Goal: Information Seeking & Learning: Learn about a topic

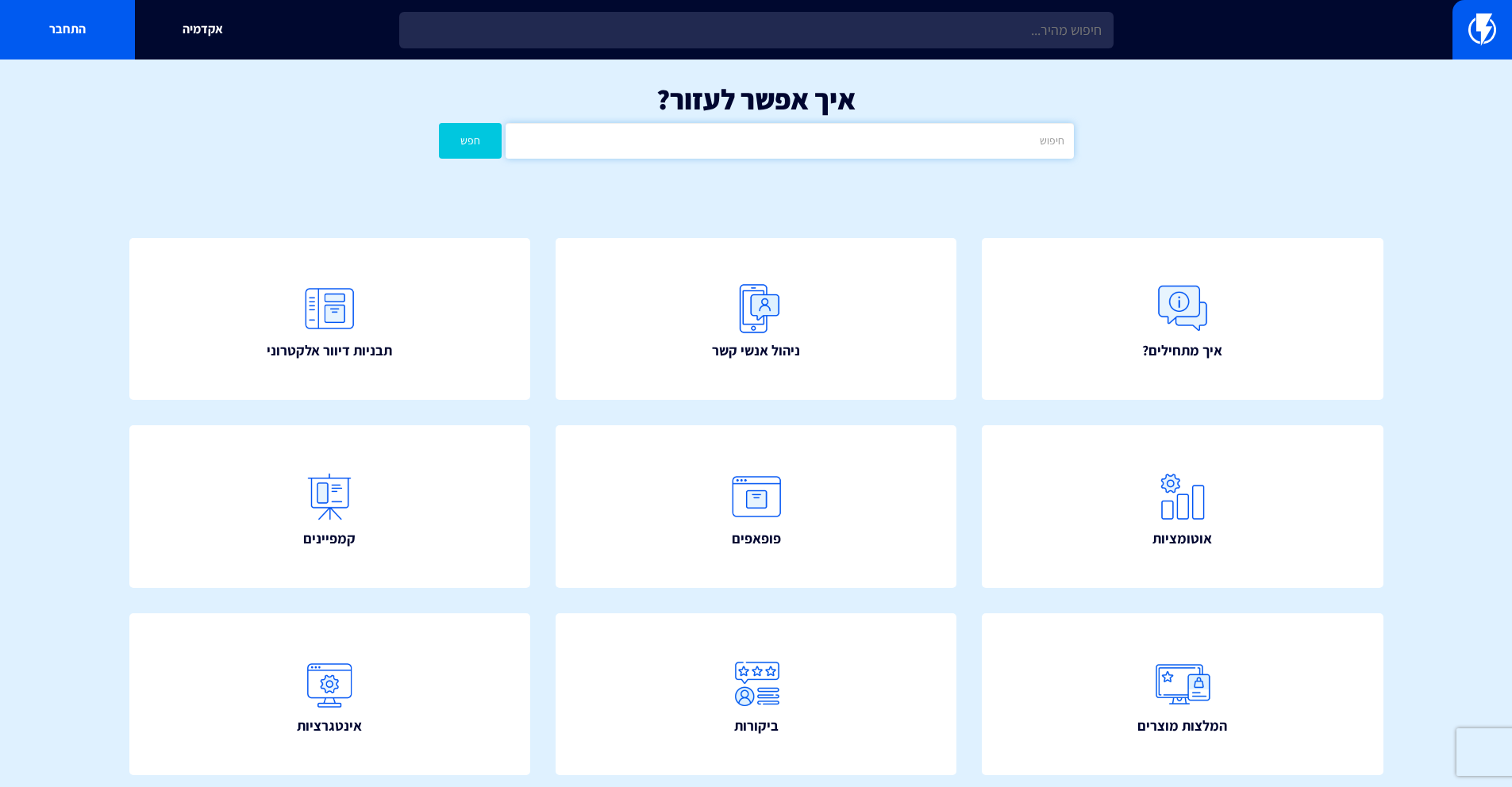
click at [853, 151] on input "text" at bounding box center [789, 140] width 568 height 35
type input "אפליקציה"
click at [439, 123] on button "חפש" at bounding box center [470, 140] width 63 height 35
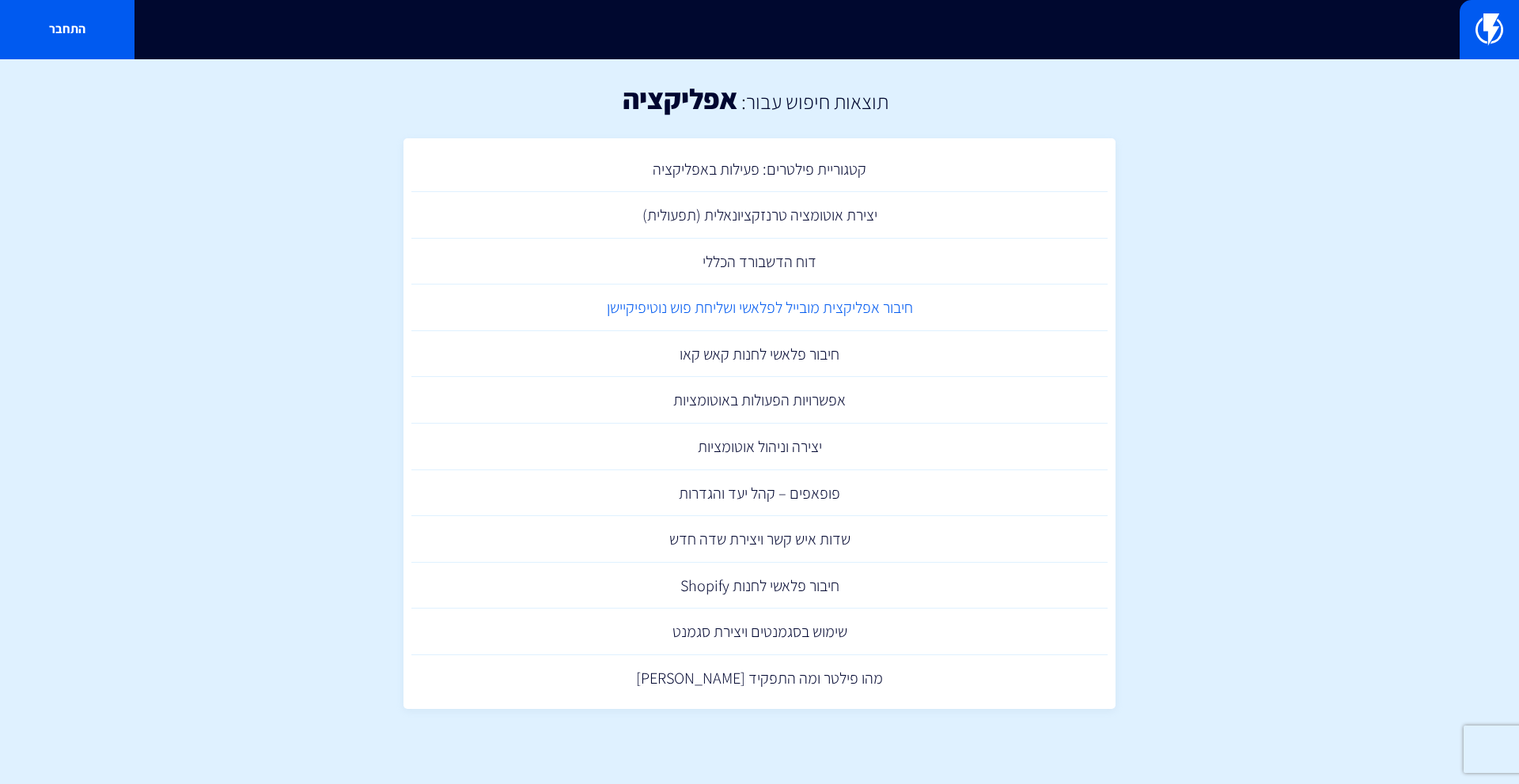
click at [843, 308] on link "חיבור אפליקצית מובייל לפלאשי ושליחת פוש נוטיפיקיישן" at bounding box center [759, 307] width 696 height 47
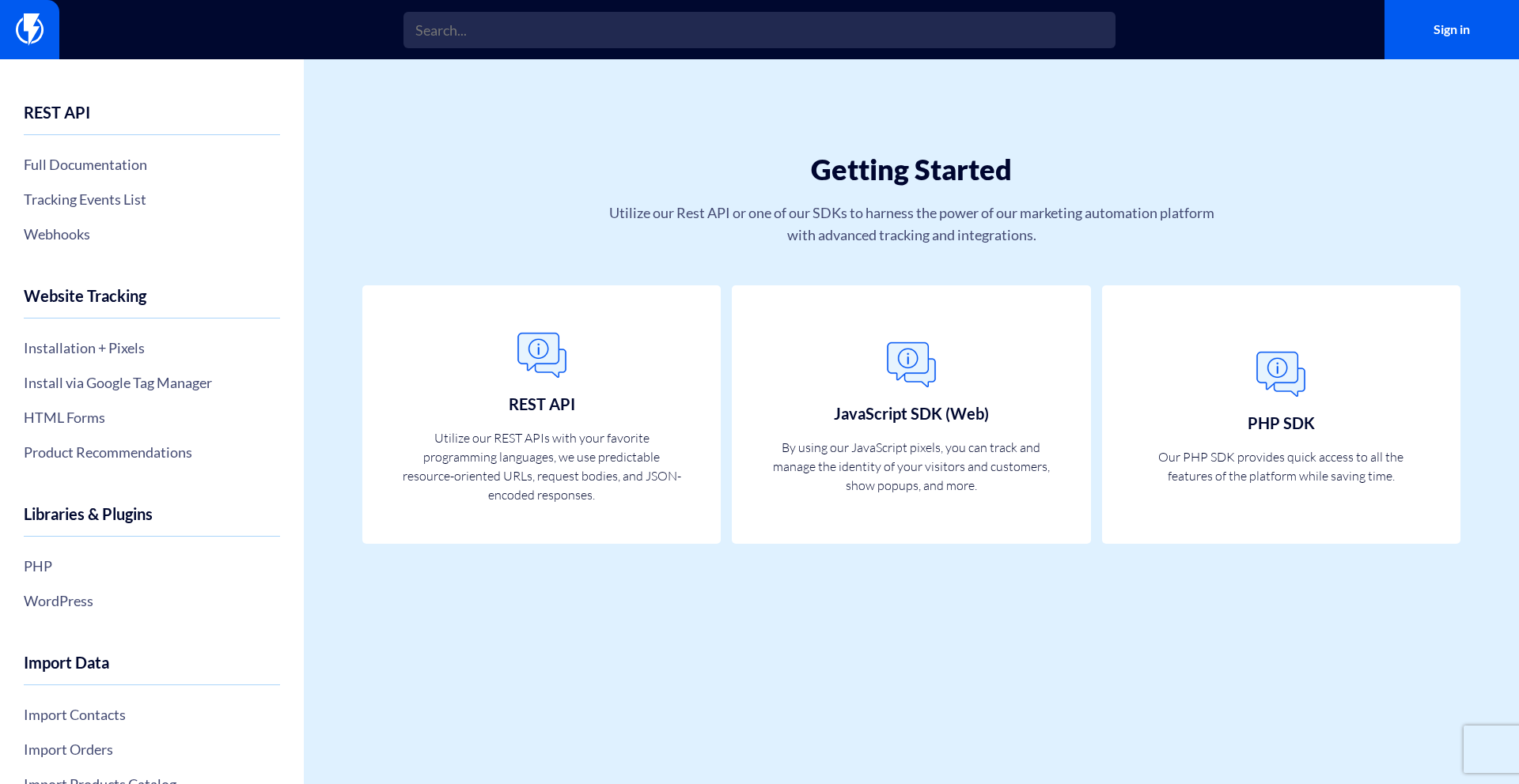
scroll to position [113, 0]
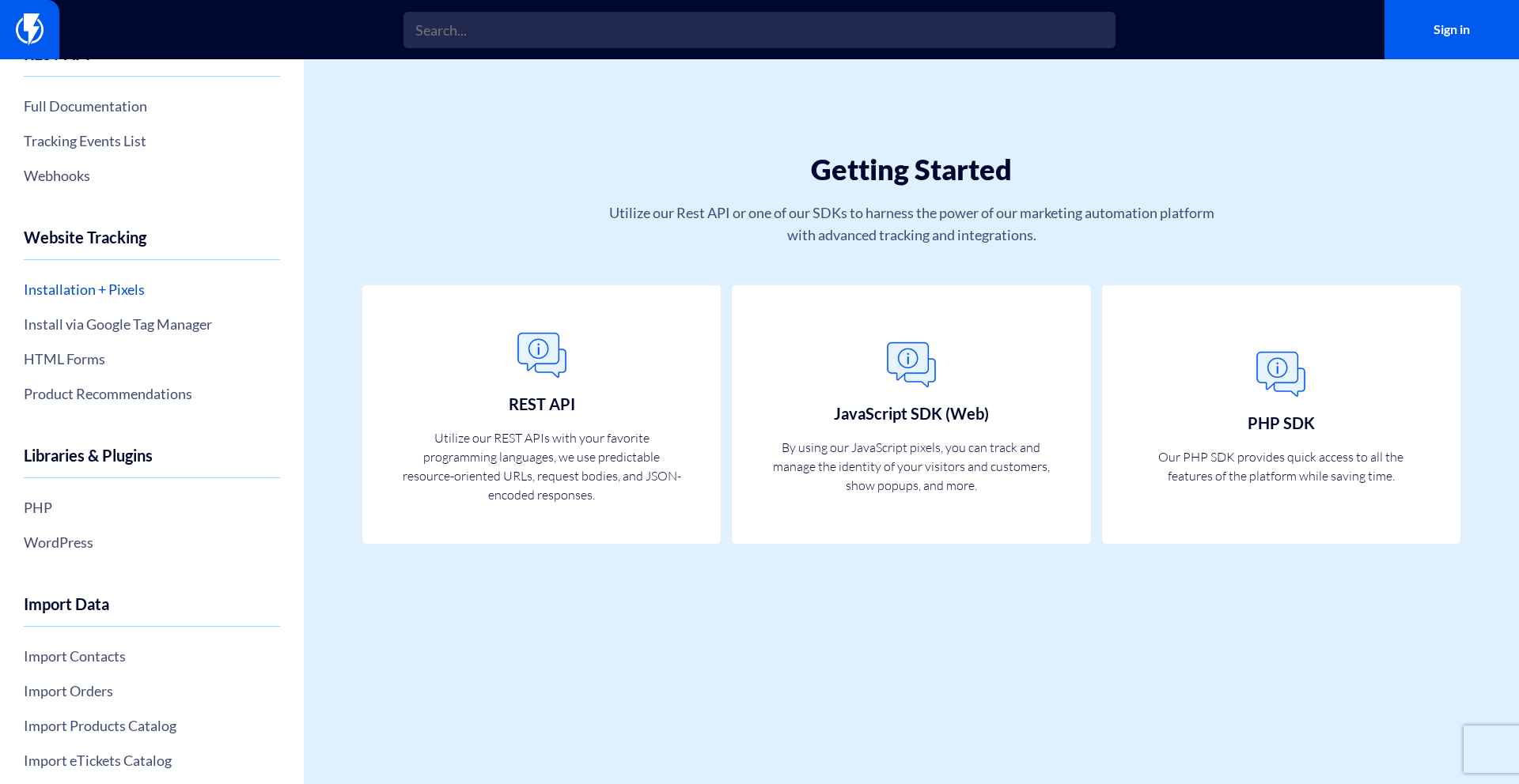
click at [141, 293] on link "Installation + Pixels" at bounding box center [152, 289] width 257 height 27
